Goal: Transaction & Acquisition: Book appointment/travel/reservation

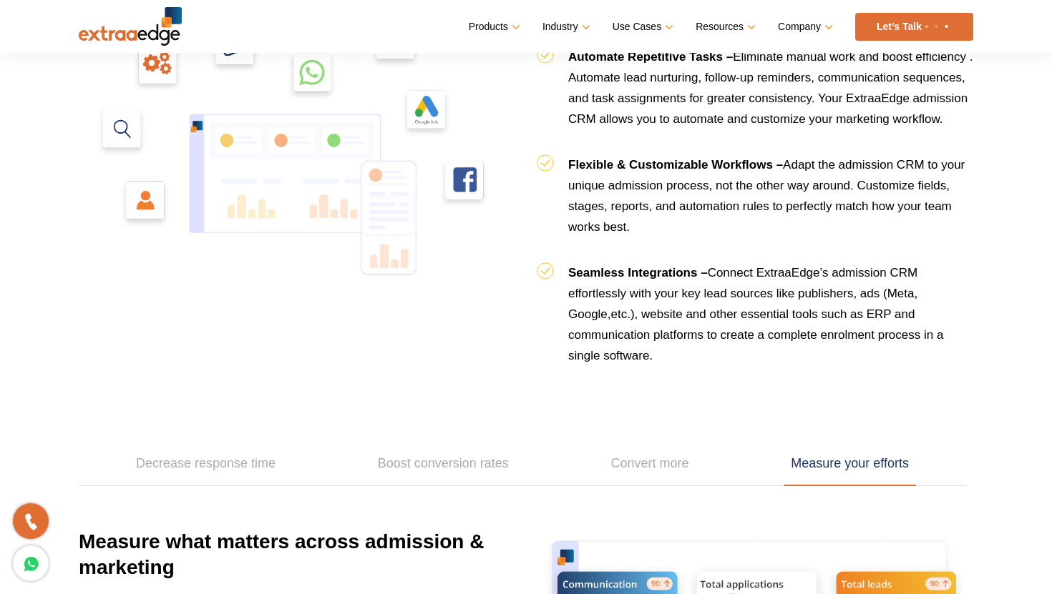
scroll to position [1793, 0]
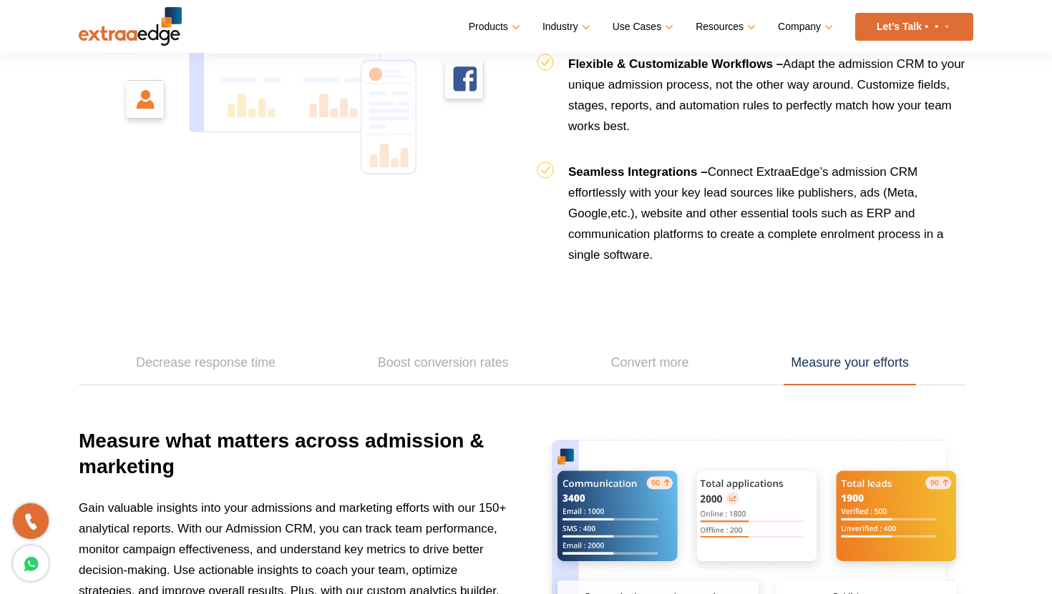
click at [885, 20] on link "Let’s Talk" at bounding box center [914, 27] width 118 height 28
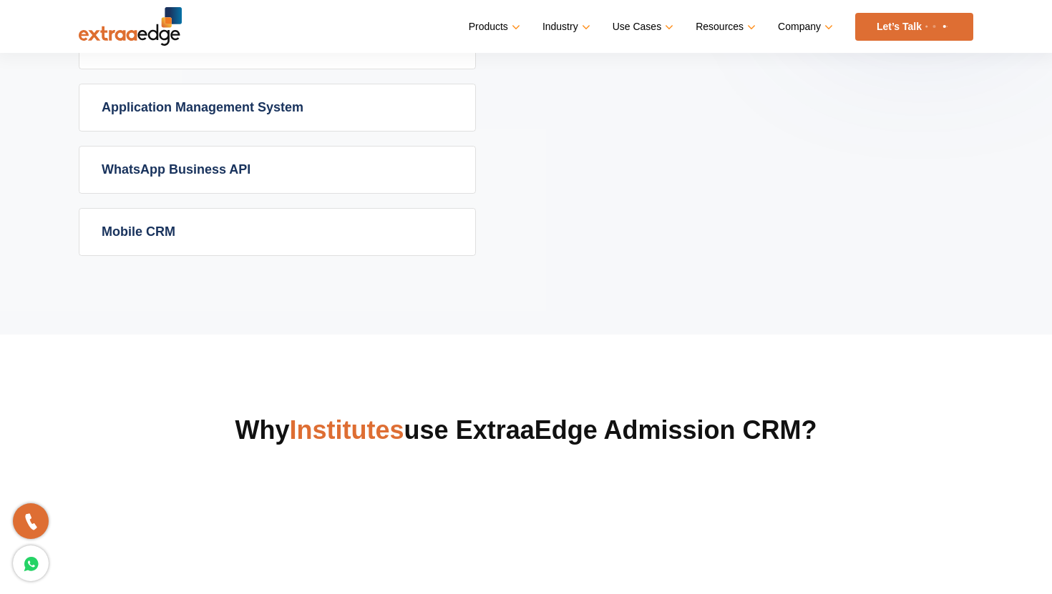
scroll to position [733, 0]
